Goal: Transaction & Acquisition: Purchase product/service

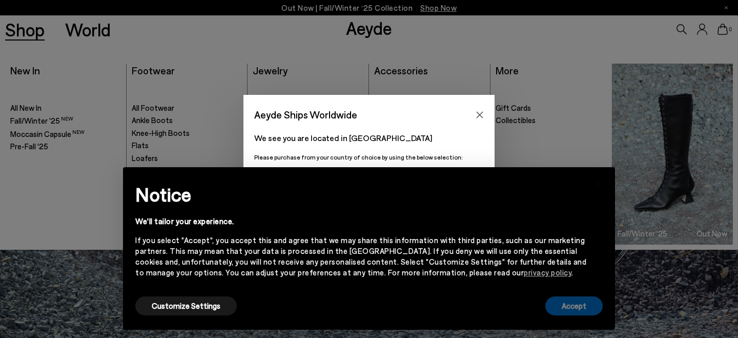
click at [571, 306] on button "Accept" at bounding box center [573, 305] width 57 height 19
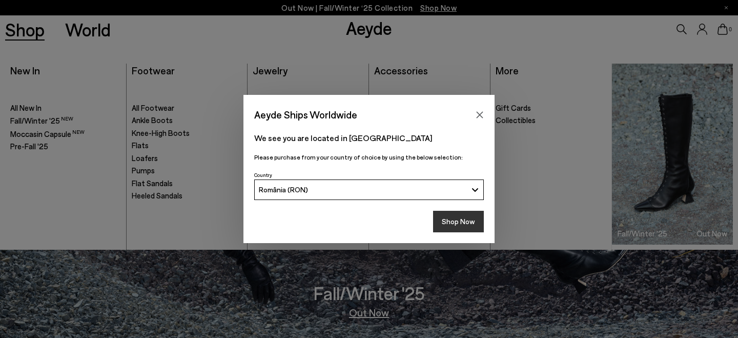
click at [464, 217] on button "Shop Now" at bounding box center [458, 222] width 51 height 22
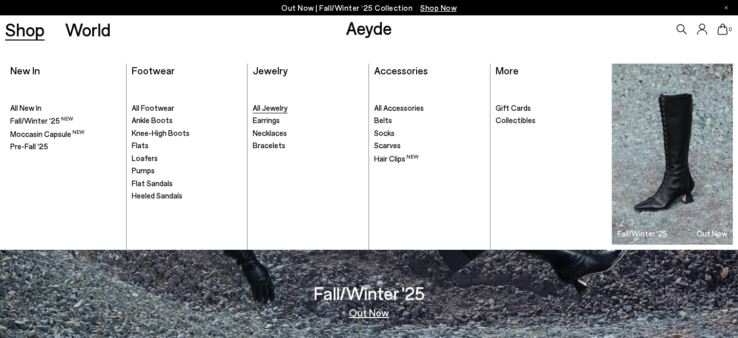
click at [278, 108] on span "All Jewelry" at bounding box center [270, 107] width 35 height 9
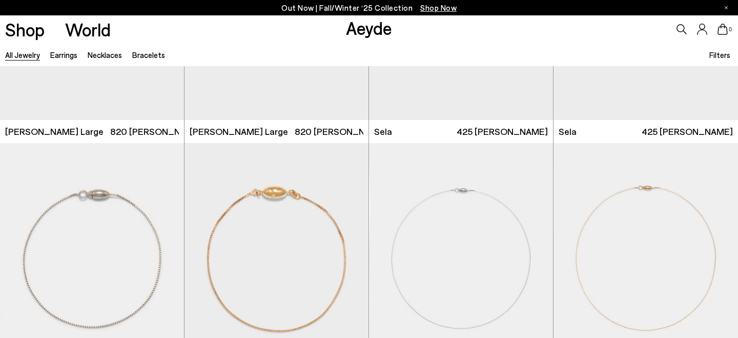
scroll to position [5387, 0]
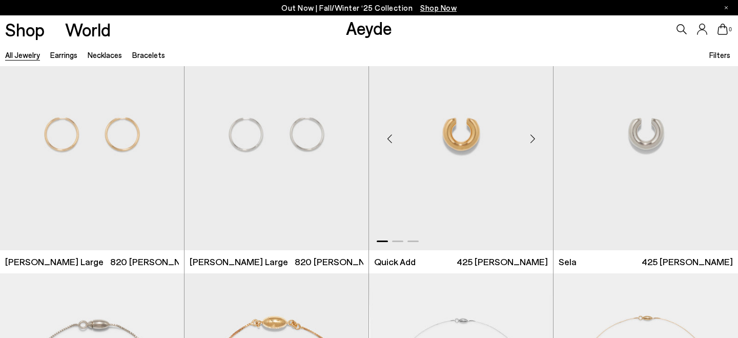
click at [534, 139] on div "Next slide" at bounding box center [532, 138] width 31 height 31
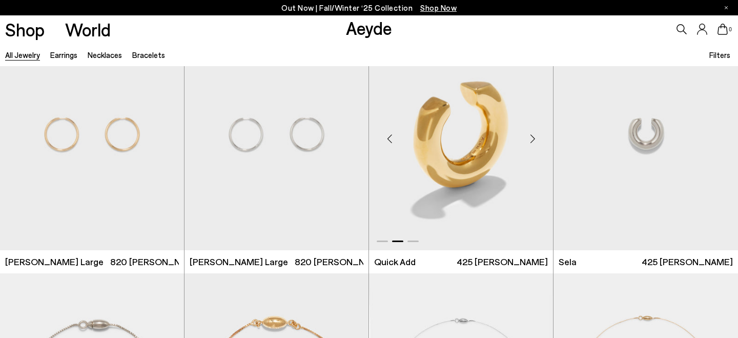
click at [534, 139] on div "Next slide" at bounding box center [532, 138] width 31 height 31
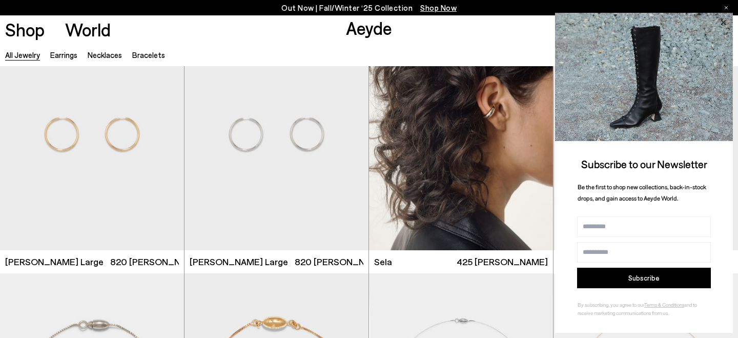
click at [723, 23] on icon at bounding box center [722, 21] width 5 height 5
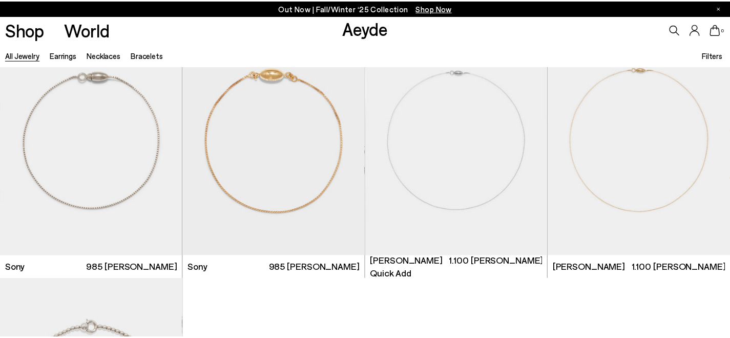
scroll to position [5828, 0]
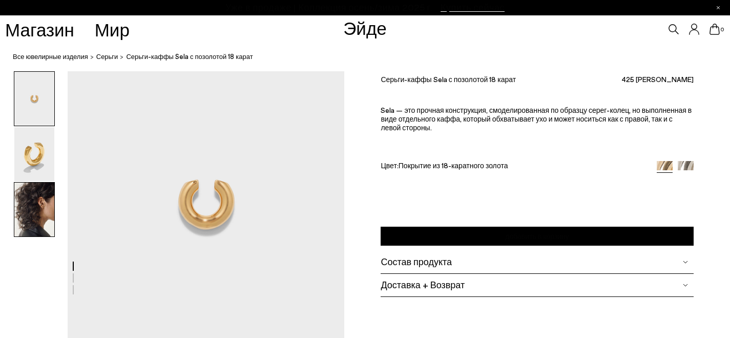
click at [32, 215] on img at bounding box center [34, 209] width 40 height 54
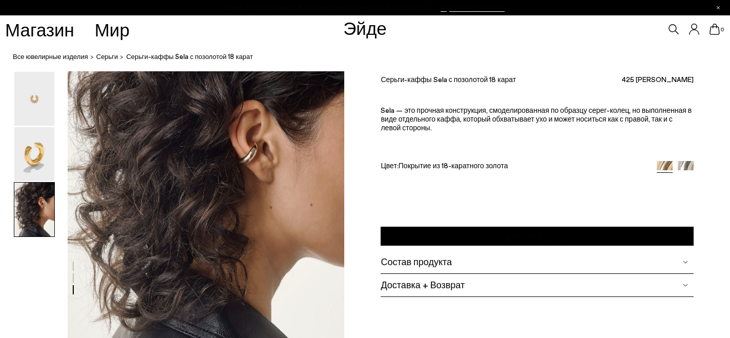
scroll to position [709, 0]
